Goal: Transaction & Acquisition: Subscribe to service/newsletter

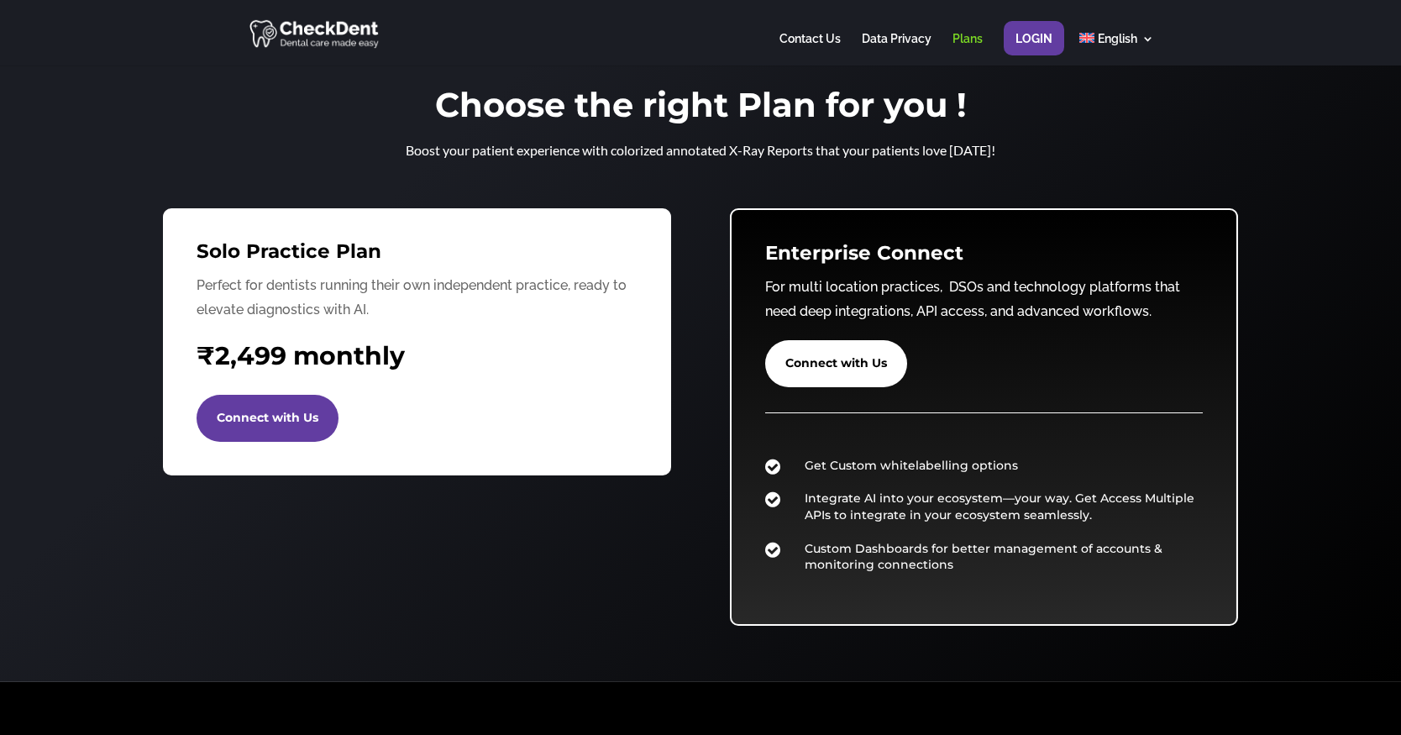
scroll to position [2, 0]
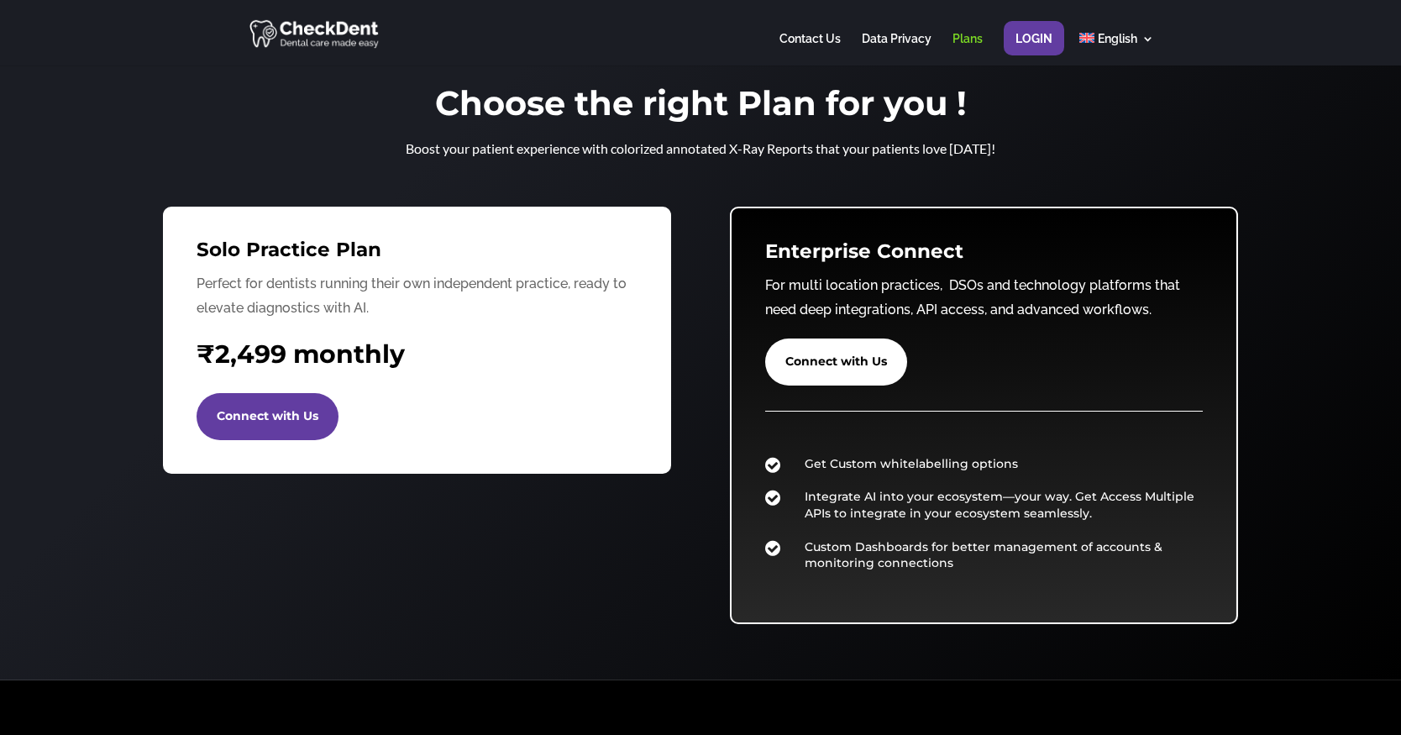
click at [82, 388] on div "Choose the right Plan for you ! Boost your patient experience with colorized an…" at bounding box center [700, 372] width 1401 height 616
